Goal: Task Accomplishment & Management: Complete application form

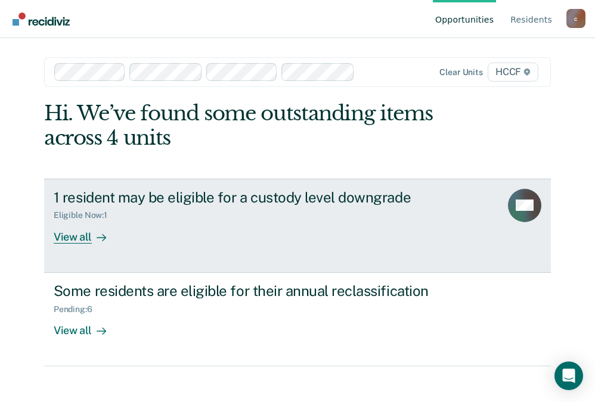
click at [260, 232] on div "1 resident may be eligible for a custody level downgrade Eligible Now : 1 View …" at bounding box center [277, 216] width 447 height 55
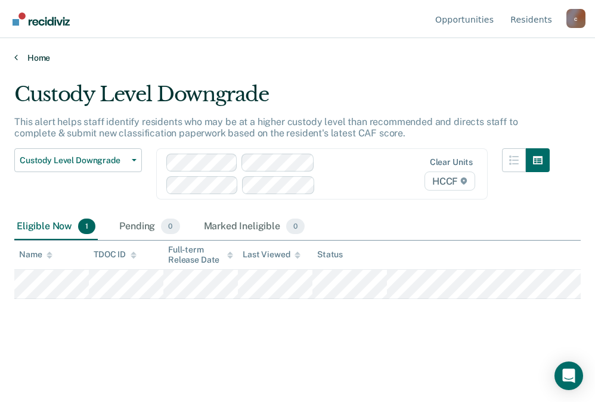
click at [26, 58] on link "Home" at bounding box center [297, 57] width 566 height 11
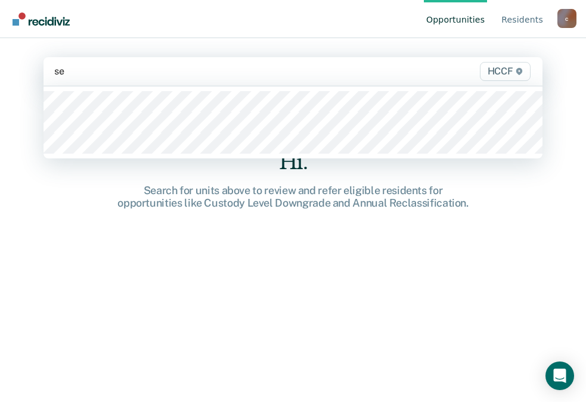
type input "seg"
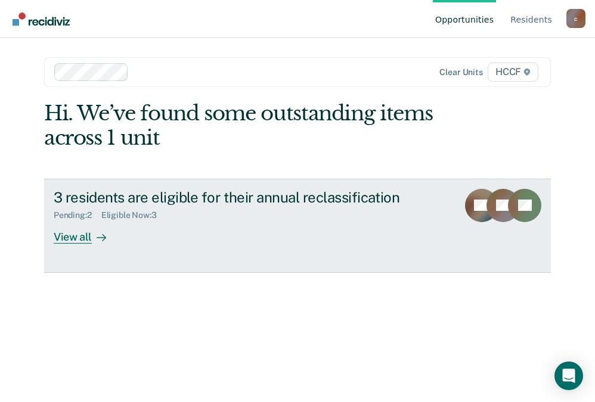
click at [236, 242] on div "3 residents are eligible for their annual reclassification Pending : 2 Eligible…" at bounding box center [265, 216] width 423 height 55
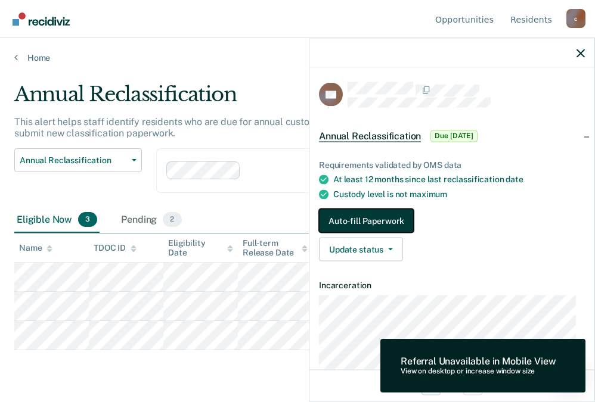
click at [370, 225] on button "Auto-fill Paperwork" at bounding box center [366, 221] width 95 height 24
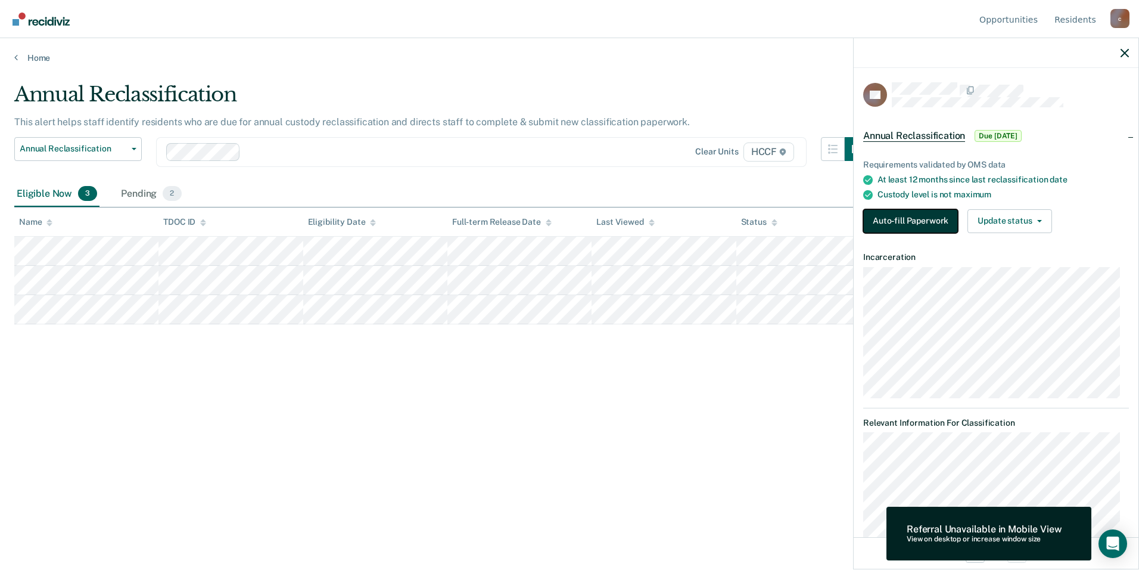
click at [594, 226] on button "Auto-fill Paperwork" at bounding box center [911, 221] width 95 height 24
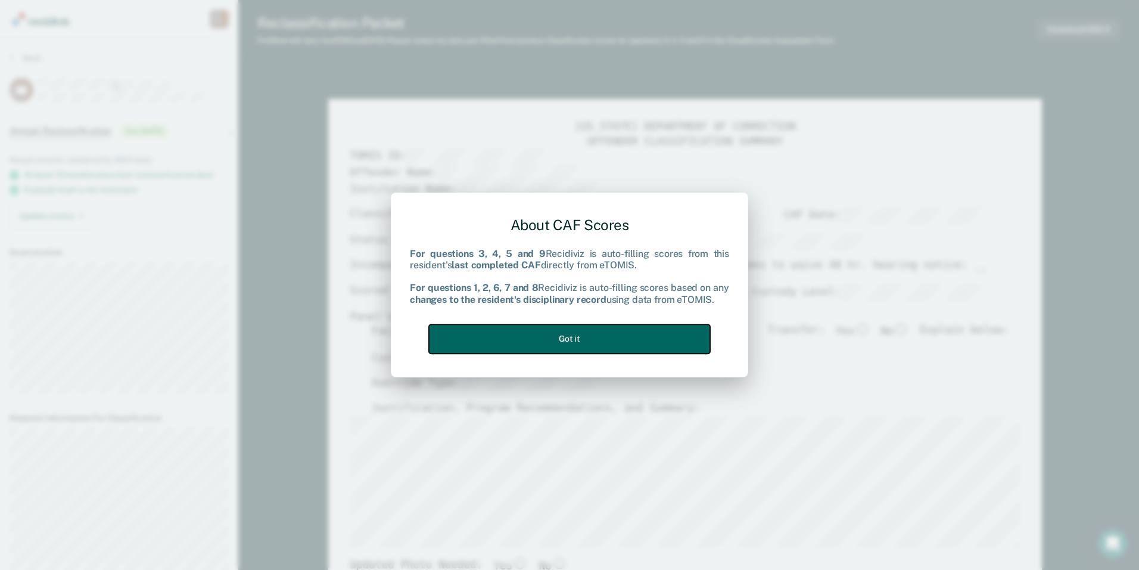
click at [594, 329] on button "Got it" at bounding box center [569, 338] width 281 height 29
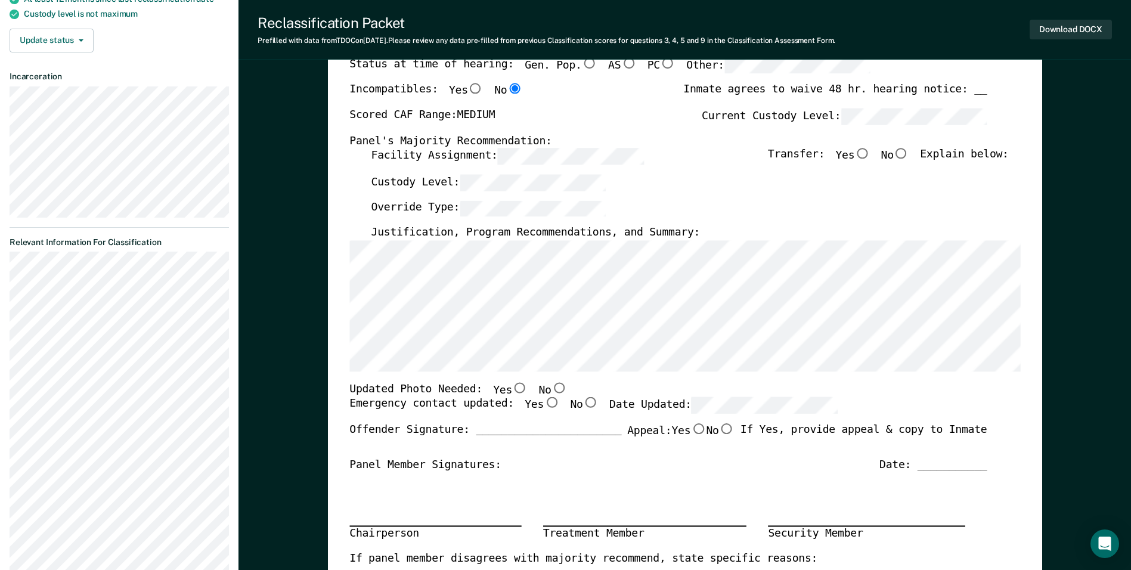
scroll to position [179, 0]
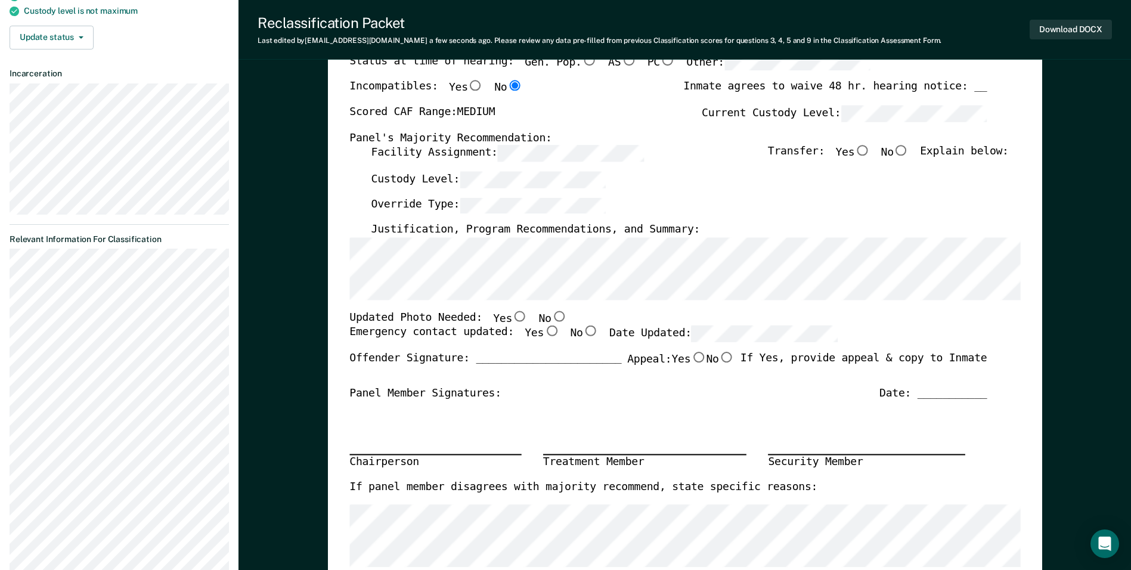
click at [544, 331] on input "Yes" at bounding box center [551, 331] width 15 height 11
type textarea "x"
radio input "true"
click at [551, 319] on input "No" at bounding box center [558, 315] width 15 height 11
type textarea "x"
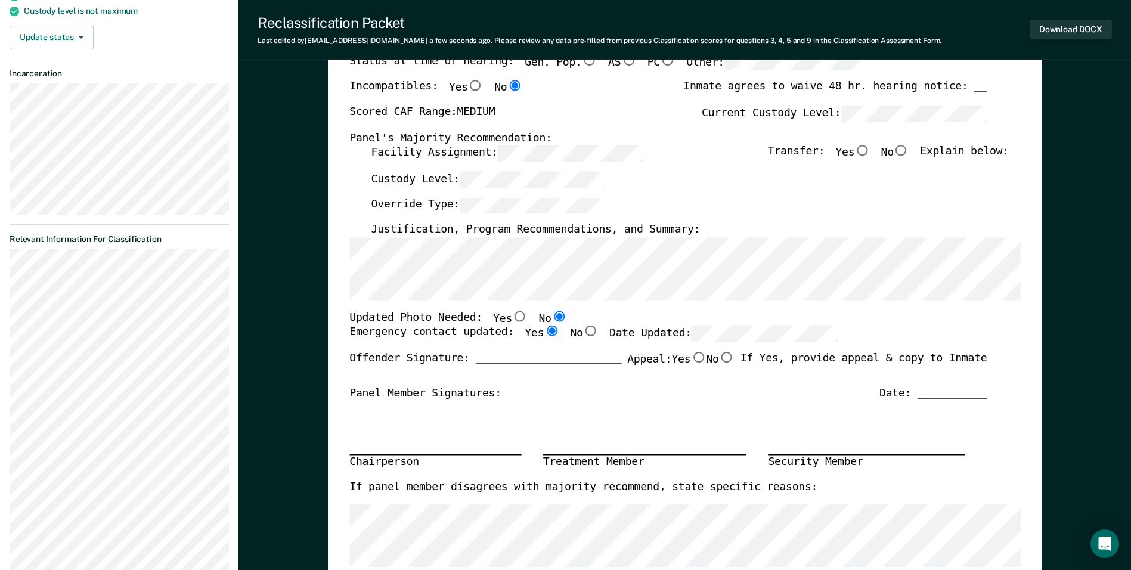
radio input "true"
click at [594, 150] on input "No" at bounding box center [900, 150] width 15 height 11
type textarea "x"
radio input "true"
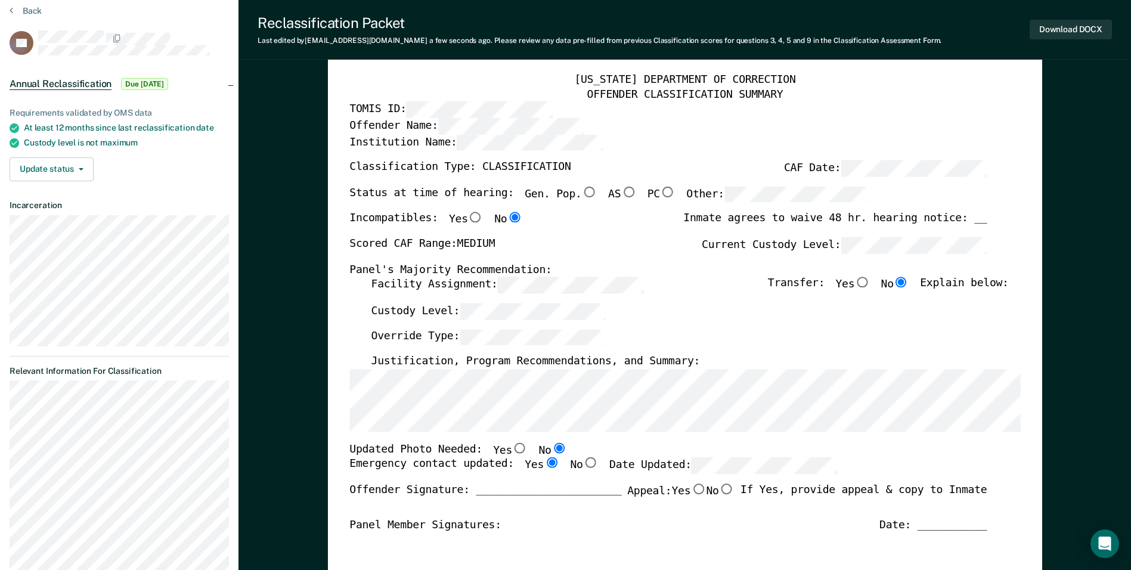
scroll to position [0, 0]
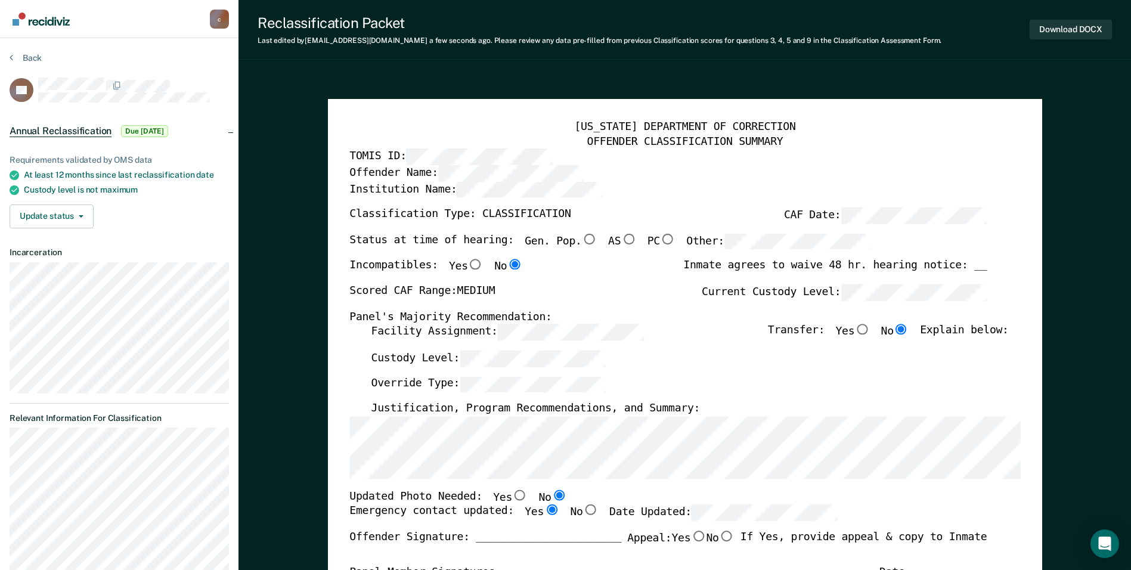
click at [581, 241] on input "Gen. Pop." at bounding box center [588, 239] width 15 height 11
type textarea "x"
radio input "true"
click at [581, 241] on input "Gen. Pop." at bounding box center [588, 239] width 15 height 11
click at [594, 181] on div "Offender Name:" at bounding box center [667, 173] width 637 height 16
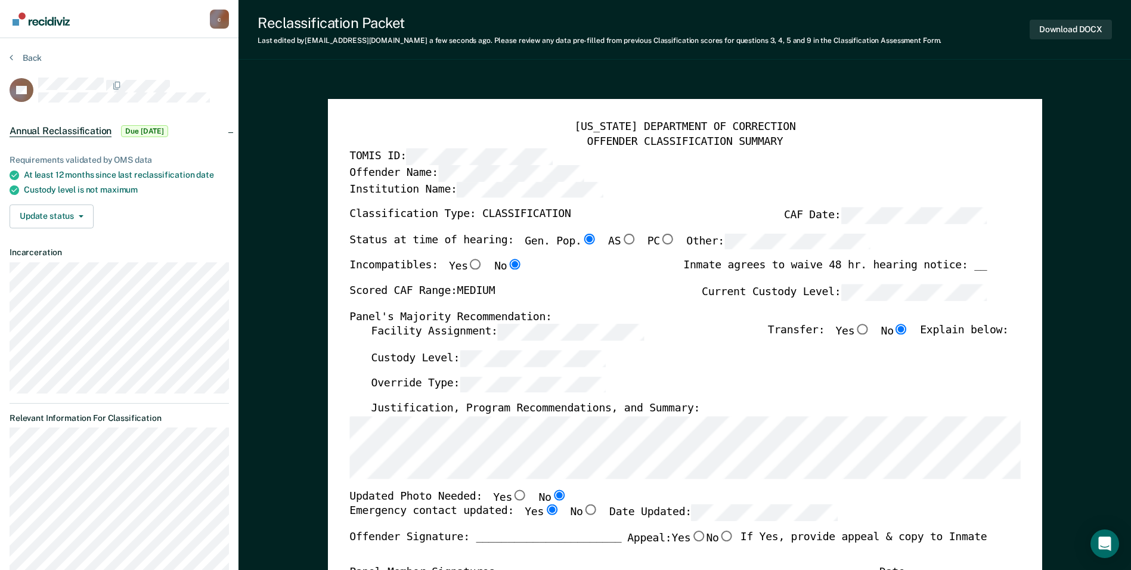
click at [594, 239] on input "AS" at bounding box center [627, 239] width 15 height 11
type textarea "x"
radio input "false"
radio input "true"
click at [594, 241] on input "PC" at bounding box center [667, 239] width 15 height 11
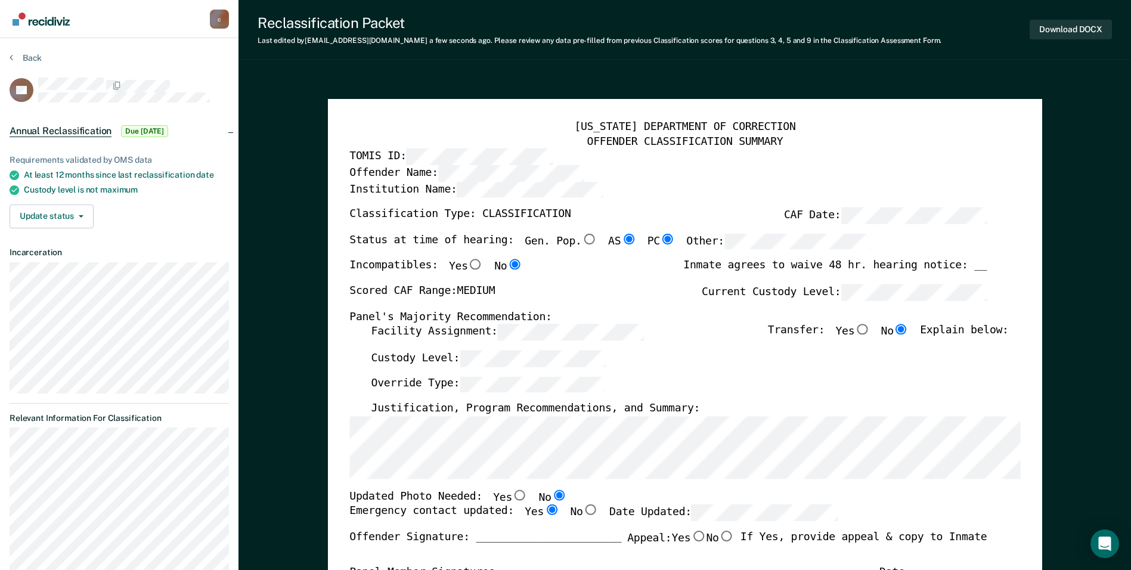
type textarea "x"
radio input "false"
radio input "true"
click at [594, 238] on input "AS" at bounding box center [627, 239] width 15 height 11
type textarea "x"
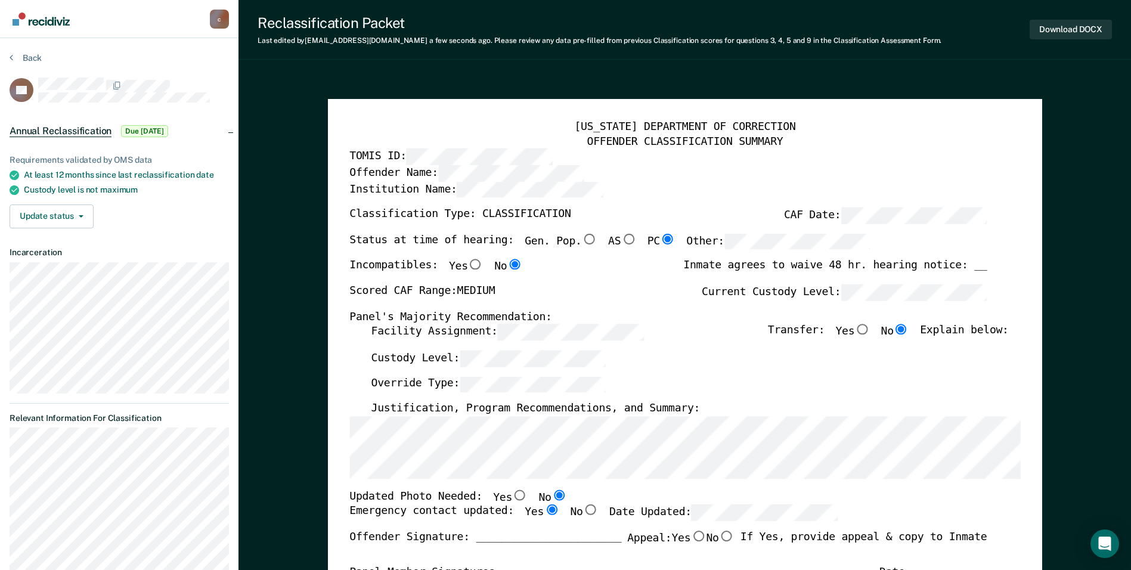
radio input "true"
radio input "false"
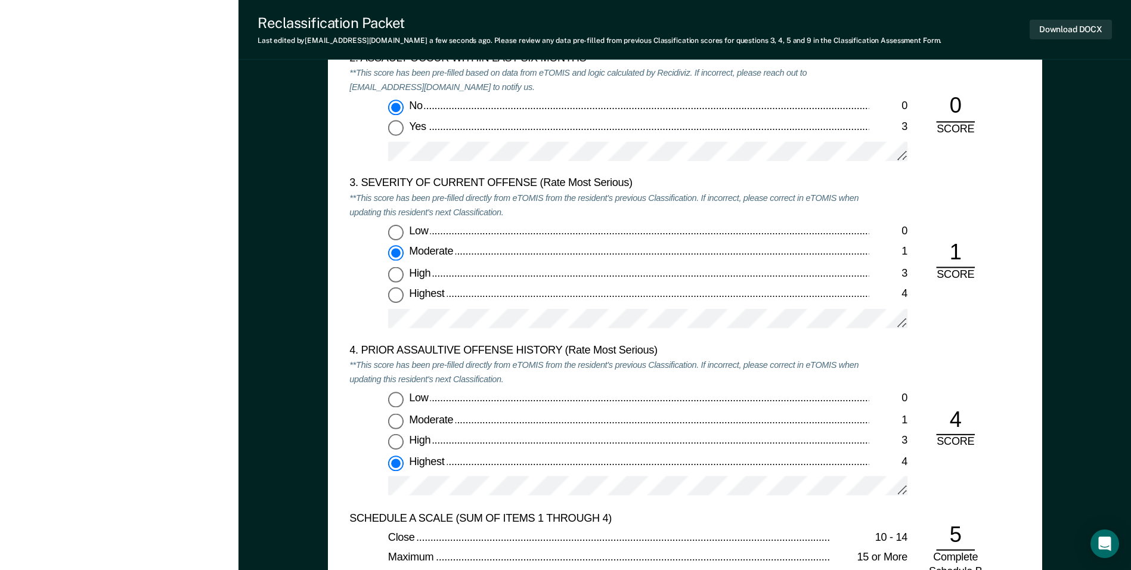
scroll to position [1371, 0]
click at [530, 333] on div at bounding box center [647, 326] width 519 height 30
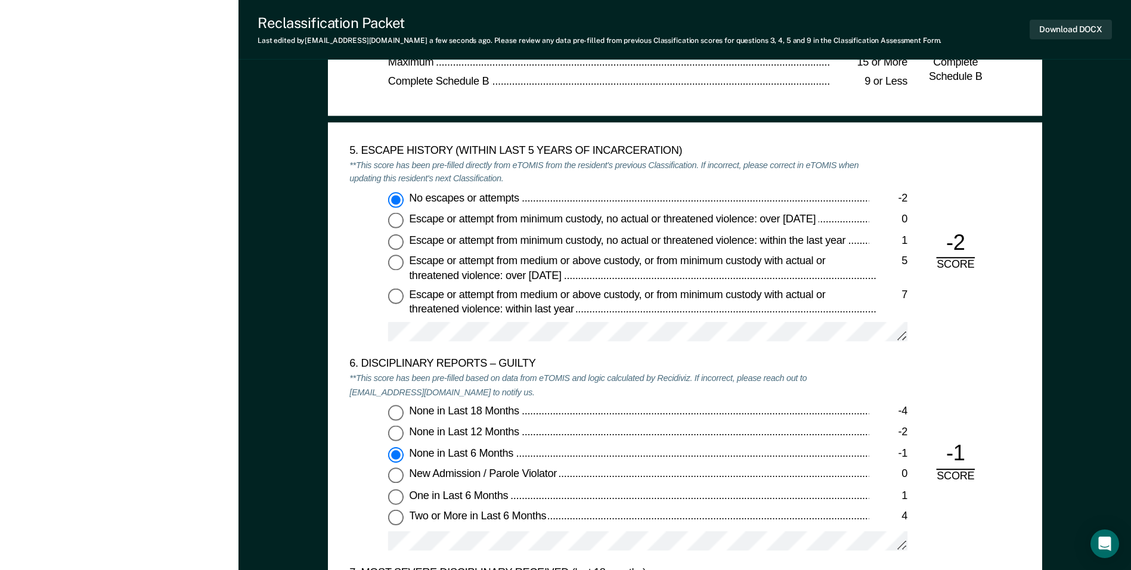
scroll to position [1967, 0]
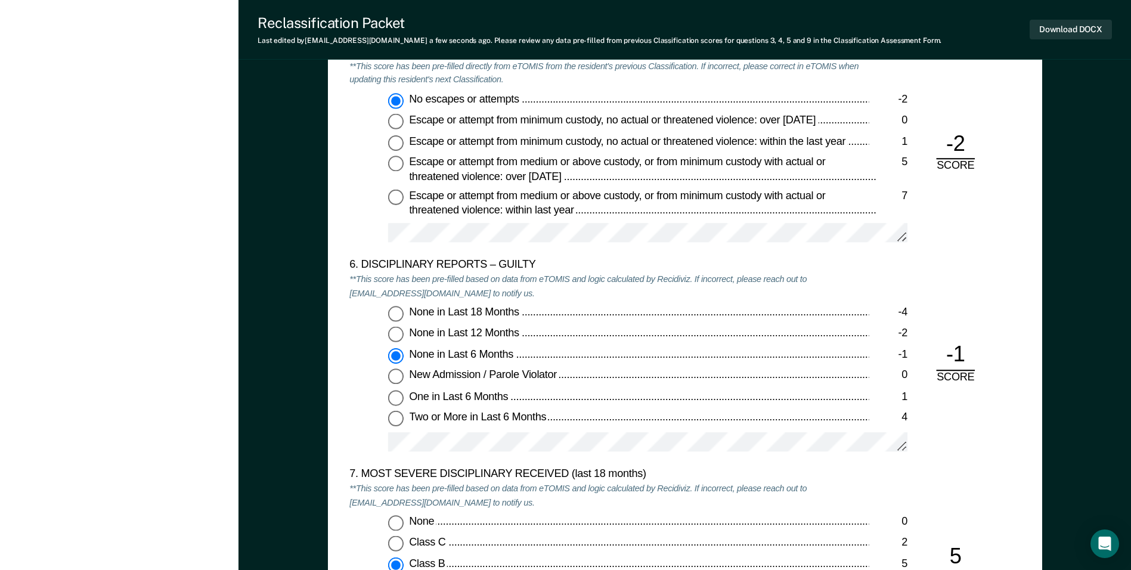
click at [486, 402] on span "One in Last 6 Months" at bounding box center [459, 396] width 101 height 12
click at [403, 402] on input "One in Last 6 Months 1" at bounding box center [395, 397] width 15 height 15
type textarea "x"
radio input "false"
radio input "true"
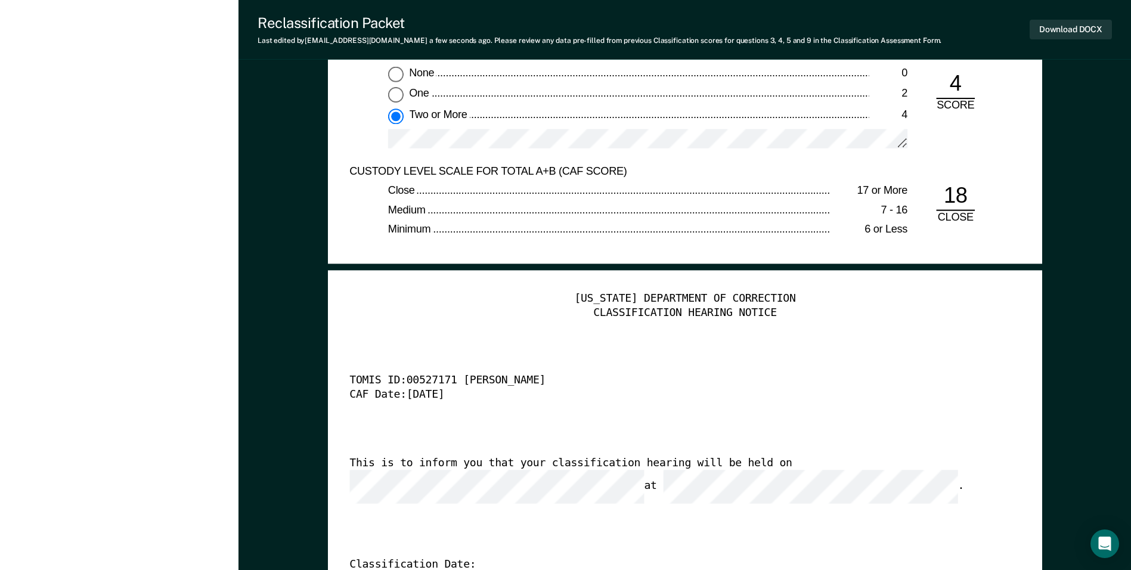
scroll to position [2443, 0]
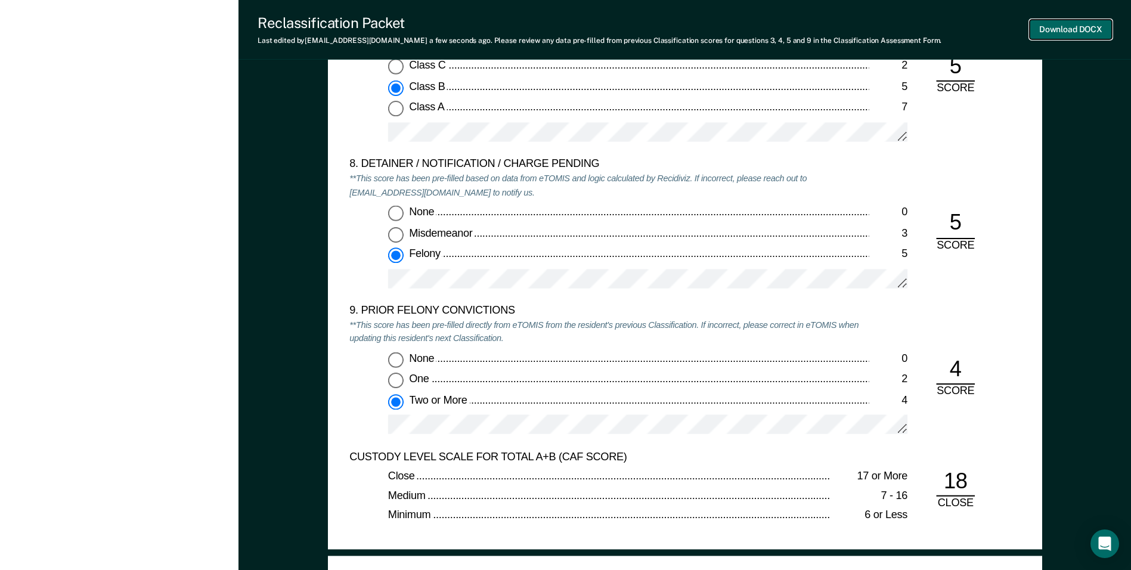
click at [594, 30] on button "Download DOCX" at bounding box center [1070, 30] width 82 height 20
type textarea "x"
